Goal: Task Accomplishment & Management: Complete application form

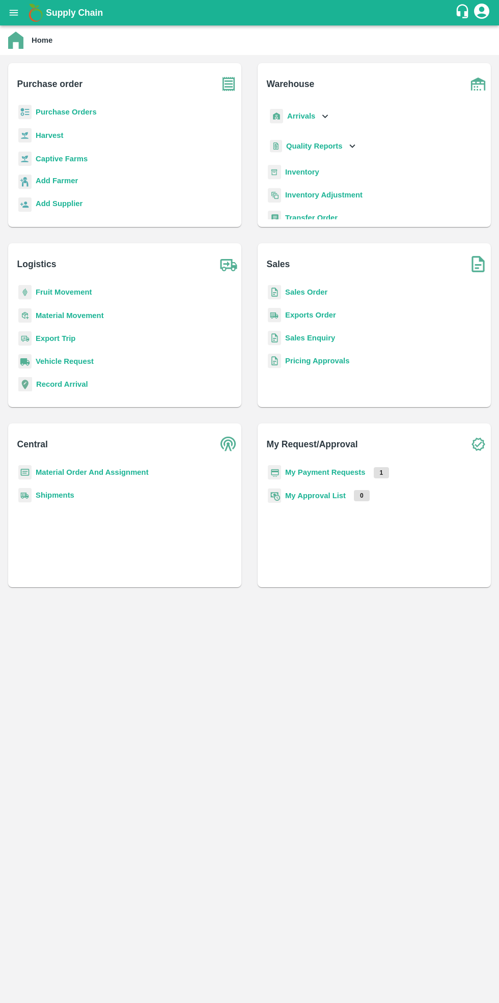
click at [71, 115] on b "Purchase Orders" at bounding box center [66, 112] width 61 height 8
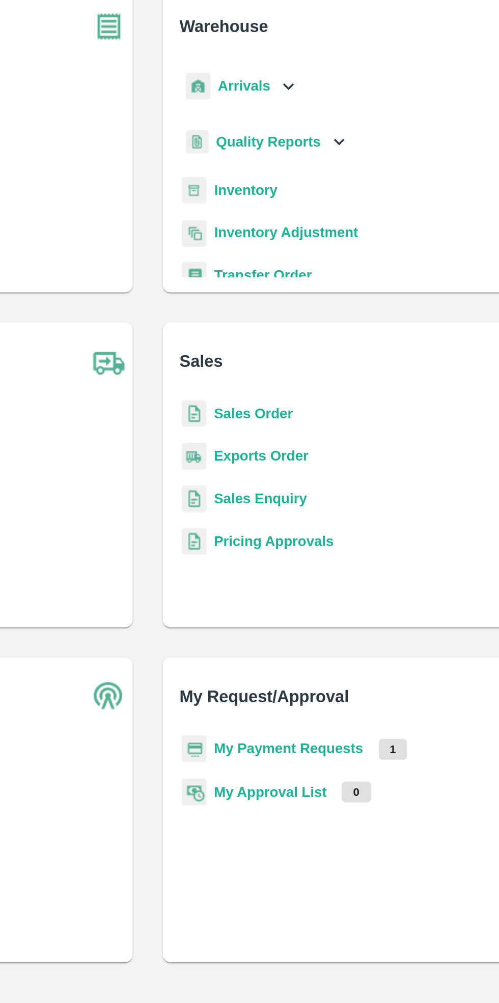
click at [306, 289] on b "Sales Order" at bounding box center [306, 292] width 42 height 8
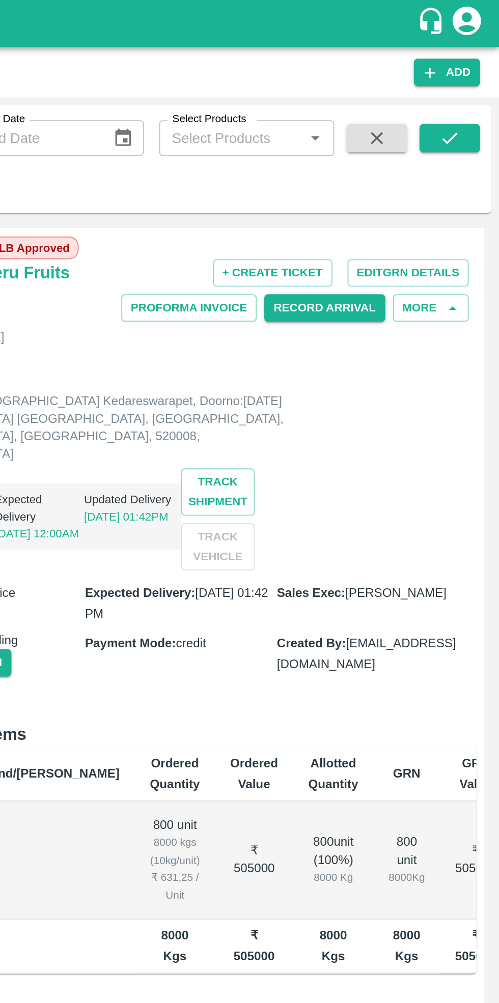
click at [469, 37] on button "Add" at bounding box center [471, 39] width 36 height 15
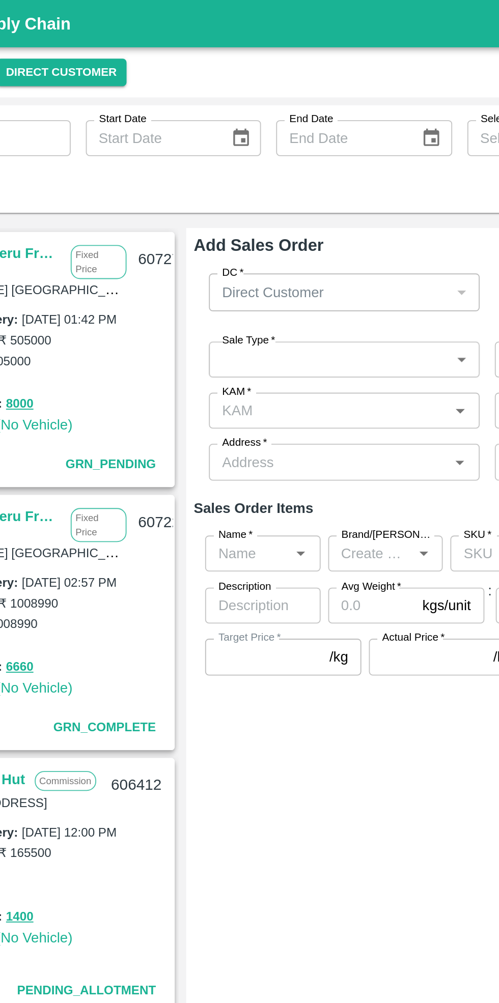
click at [263, 157] on div "Direct Customer" at bounding box center [245, 157] width 122 height 11
click at [297, 159] on div "Direct Customer" at bounding box center [245, 157] width 122 height 11
click at [231, 153] on p "Direct Customer" at bounding box center [211, 157] width 54 height 11
click at [239, 193] on body "Supply Chain Sales Orders Direct Customer Add SO ID SO ID Start Date Start Date…" at bounding box center [249, 501] width 499 height 1003
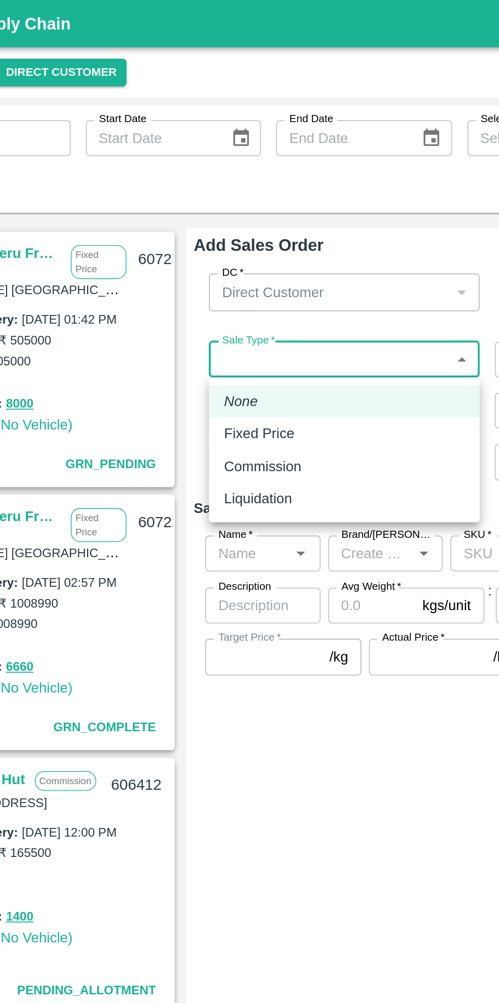
click at [280, 343] on div at bounding box center [249, 501] width 499 height 1003
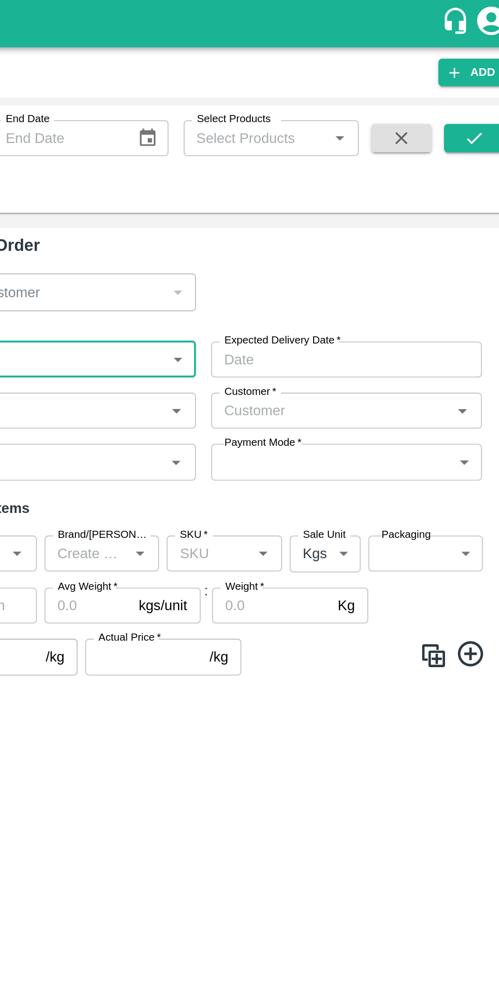
click at [411, 222] on div "Sale Type   * ​ Sale Type Expected Delivery Date   * Expected Delivery Date KAM…" at bounding box center [328, 221] width 318 height 91
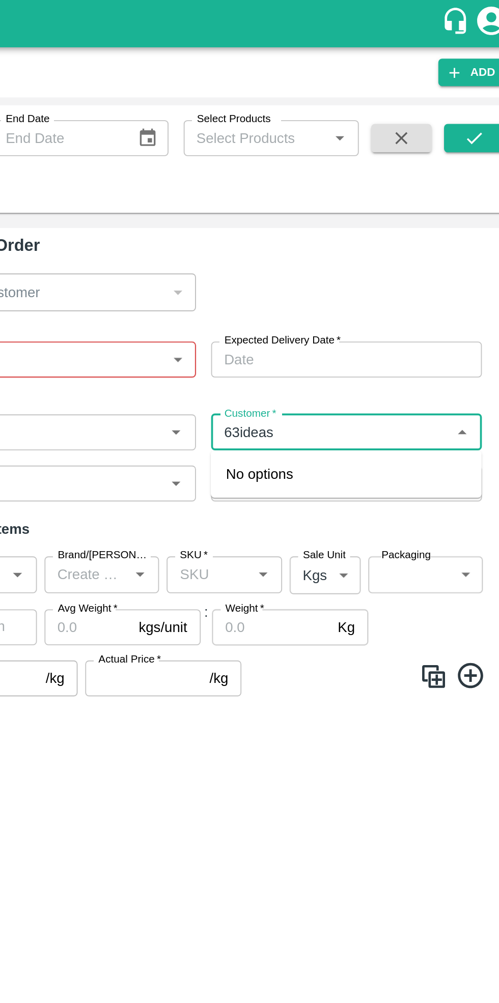
click at [348, 234] on input "Customer   *" at bounding box center [395, 232] width 123 height 13
click at [351, 233] on input "Customer   *" at bounding box center [395, 232] width 123 height 13
click at [348, 237] on input "Customer   *" at bounding box center [395, 232] width 123 height 13
click at [384, 232] on input "Customer   *" at bounding box center [395, 232] width 123 height 13
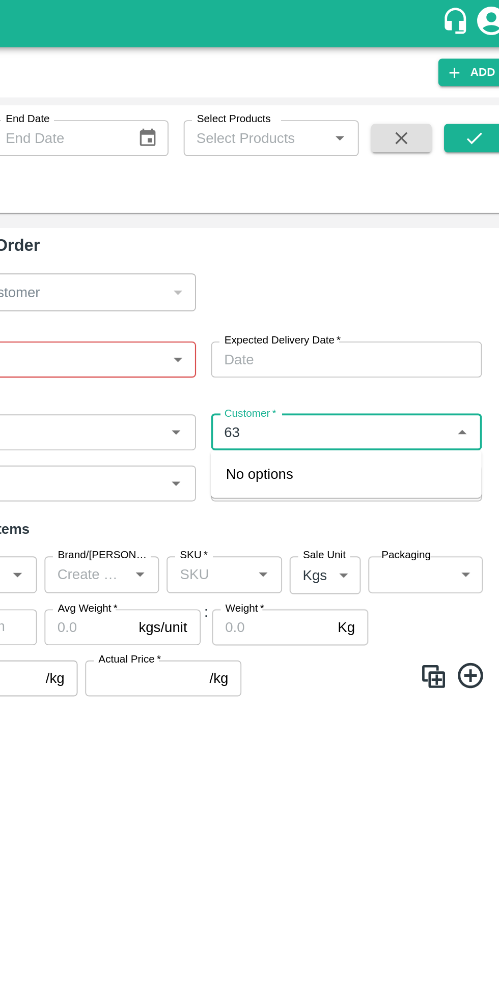
type input "6"
